Goal: Information Seeking & Learning: Learn about a topic

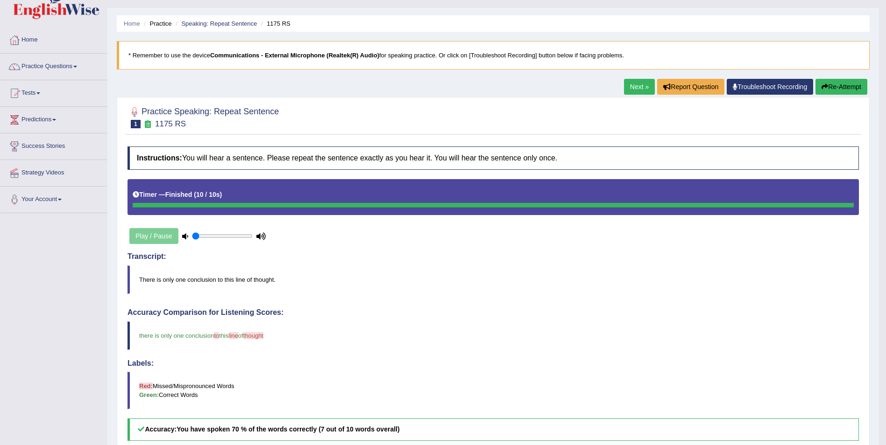
scroll to position [0, 0]
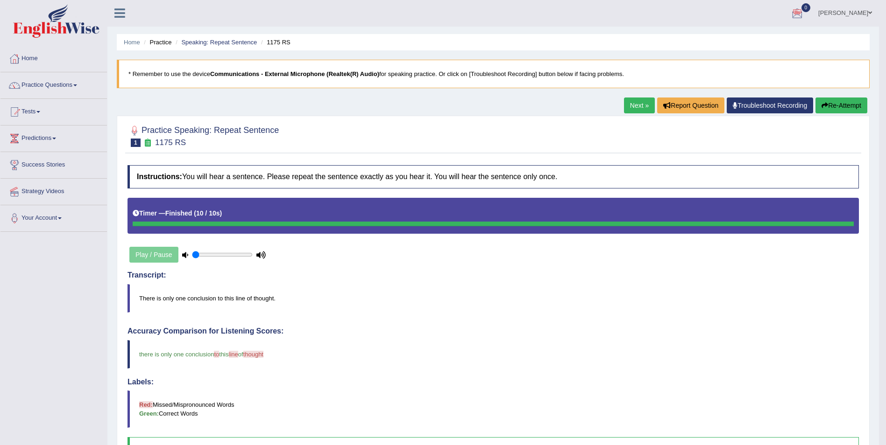
click at [638, 108] on link "Next »" at bounding box center [639, 106] width 31 height 16
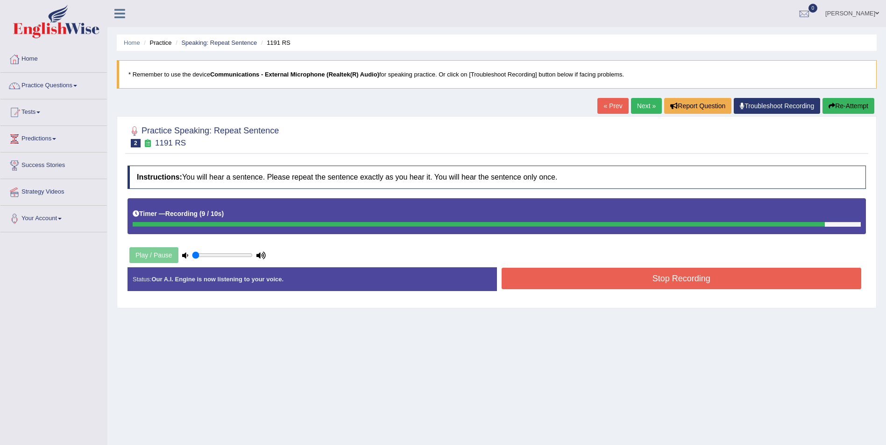
click at [662, 282] on button "Stop Recording" at bounding box center [681, 278] width 360 height 21
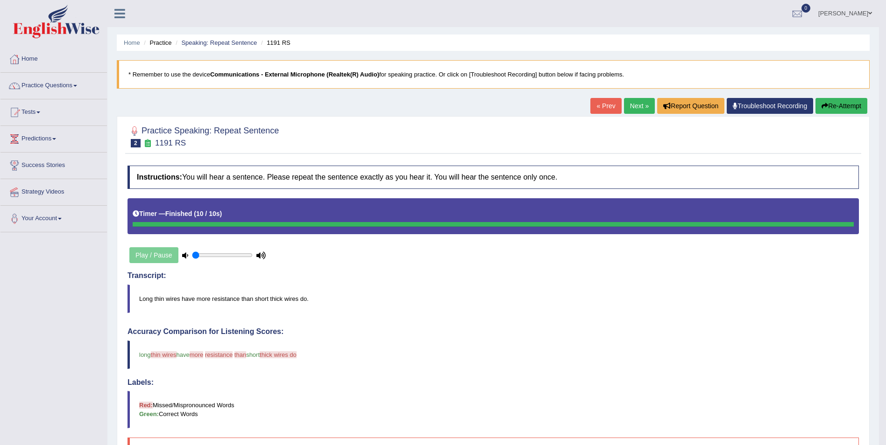
click at [155, 254] on div "Play / Pause" at bounding box center [197, 255] width 140 height 23
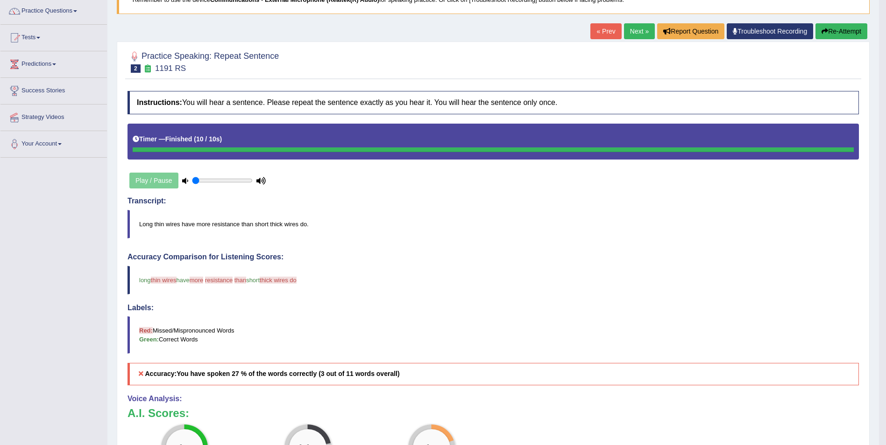
scroll to position [56, 0]
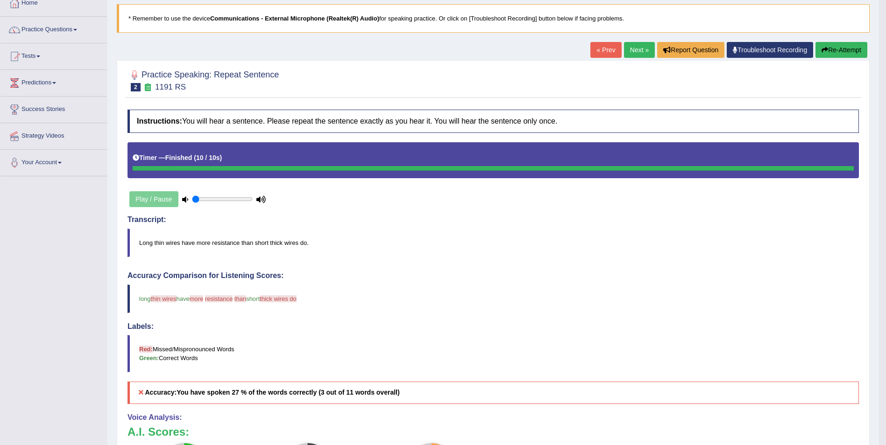
click at [632, 51] on link "Next »" at bounding box center [639, 50] width 31 height 16
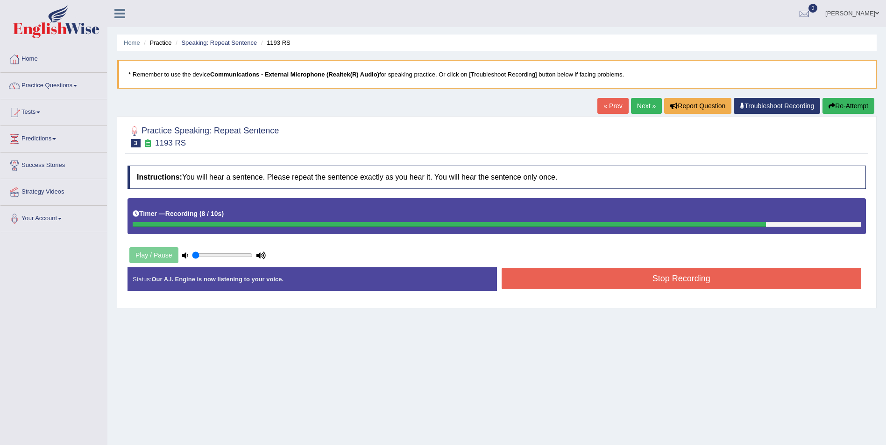
click at [674, 276] on button "Stop Recording" at bounding box center [681, 278] width 360 height 21
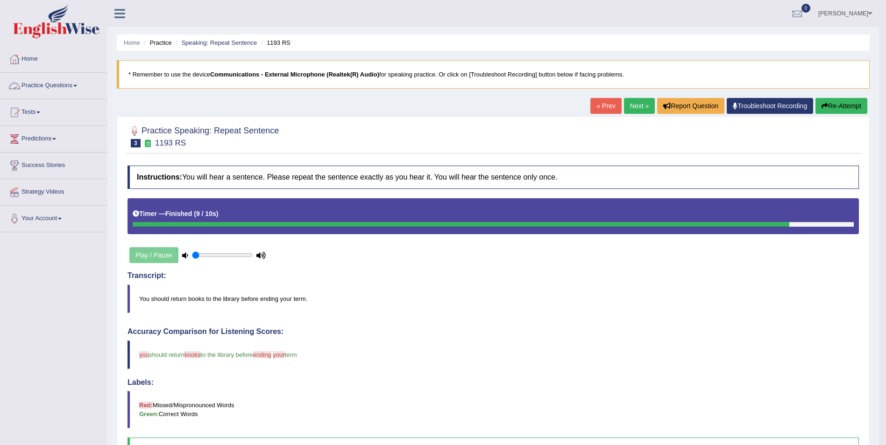
click at [59, 83] on link "Practice Questions" at bounding box center [53, 84] width 106 height 23
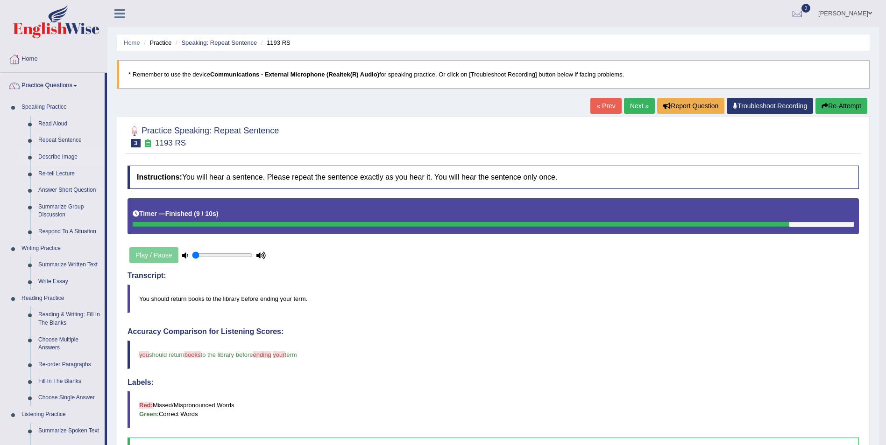
click at [62, 159] on link "Describe Image" at bounding box center [69, 157] width 70 height 17
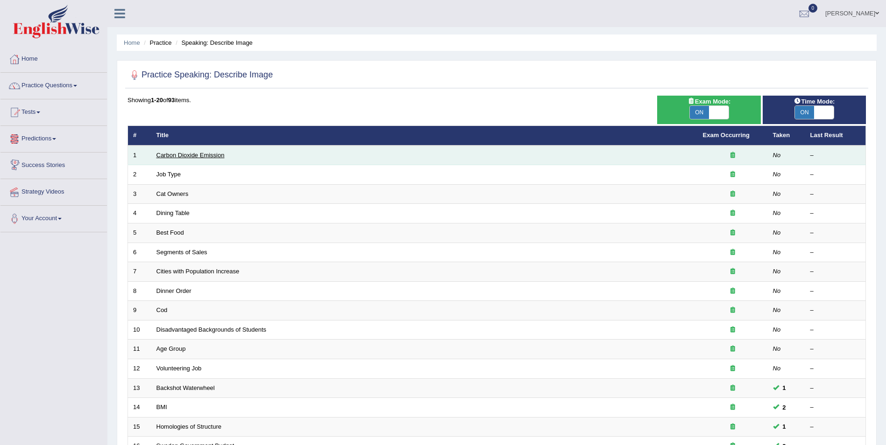
click at [161, 153] on link "Carbon Dioxide Emission" at bounding box center [190, 155] width 68 height 7
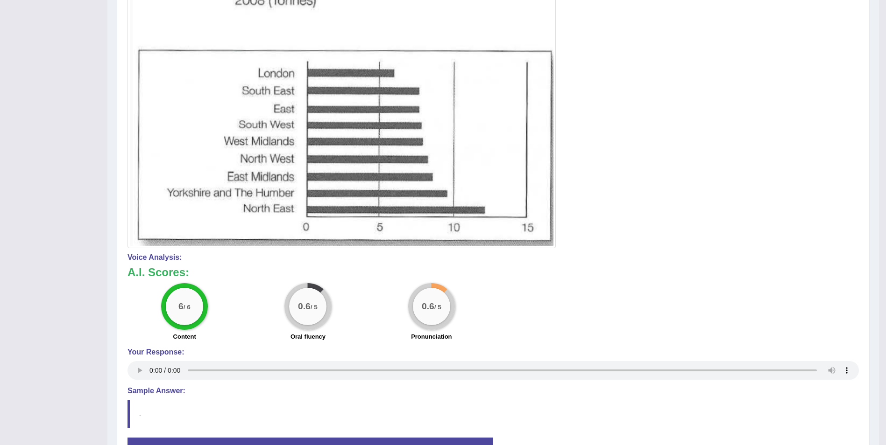
scroll to position [299, 0]
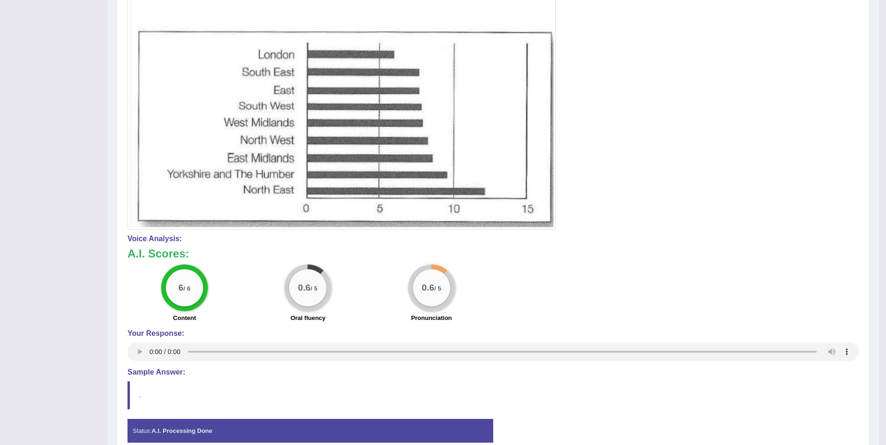
drag, startPoint x: 58, startPoint y: 66, endPoint x: 391, endPoint y: 53, distance: 333.2
click at [391, 53] on div "Toggle navigation Home Practice Questions Speaking Practice Read Aloud Repeat S…" at bounding box center [439, 93] width 879 height 785
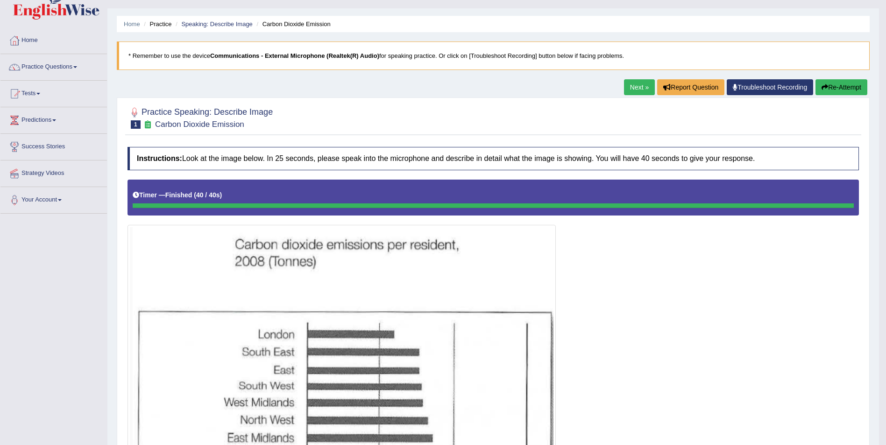
scroll to position [0, 0]
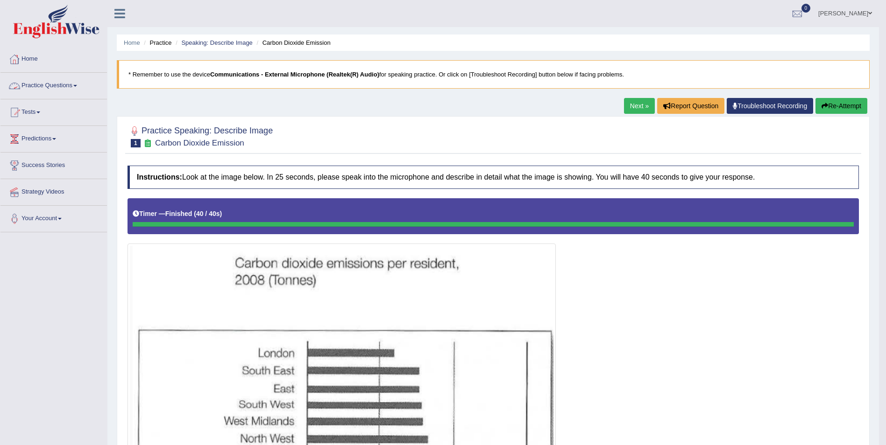
click at [78, 81] on link "Practice Questions" at bounding box center [53, 84] width 106 height 23
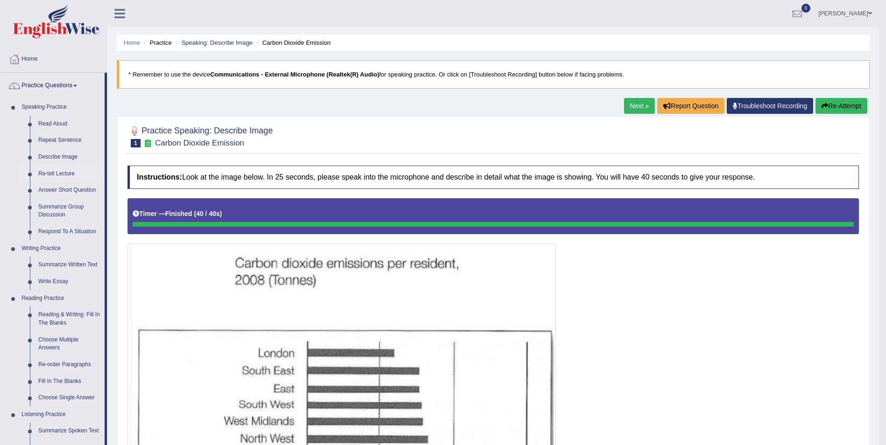
click at [55, 174] on link "Re-tell Lecture" at bounding box center [69, 174] width 70 height 17
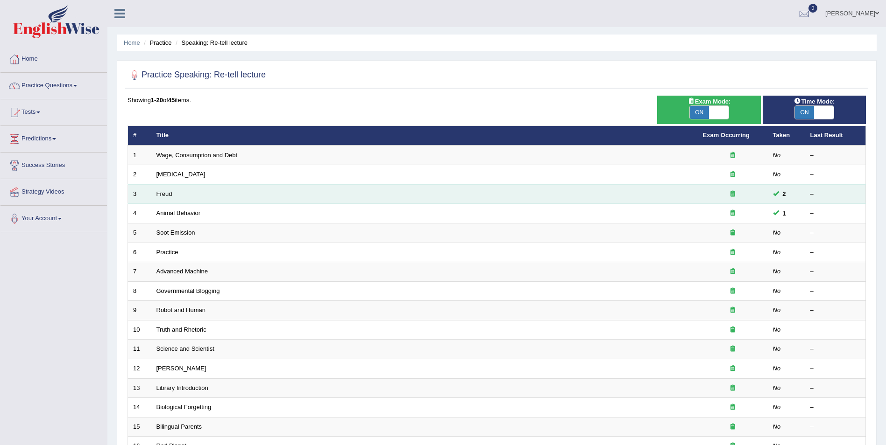
click at [800, 193] on td "2" at bounding box center [786, 194] width 37 height 20
click at [779, 194] on span "2" at bounding box center [784, 194] width 11 height 10
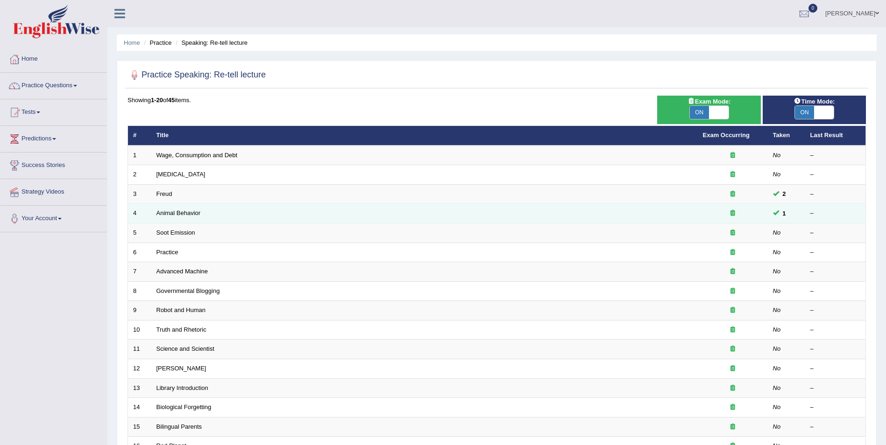
drag, startPoint x: 779, startPoint y: 194, endPoint x: 786, endPoint y: 216, distance: 22.6
click at [786, 216] on span "1" at bounding box center [784, 214] width 11 height 10
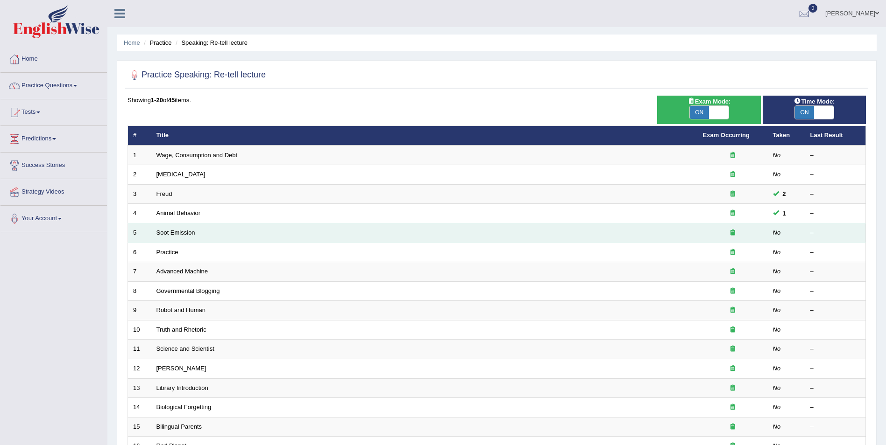
click at [788, 233] on td "No" at bounding box center [786, 234] width 37 height 20
